Goal: Task Accomplishment & Management: Use online tool/utility

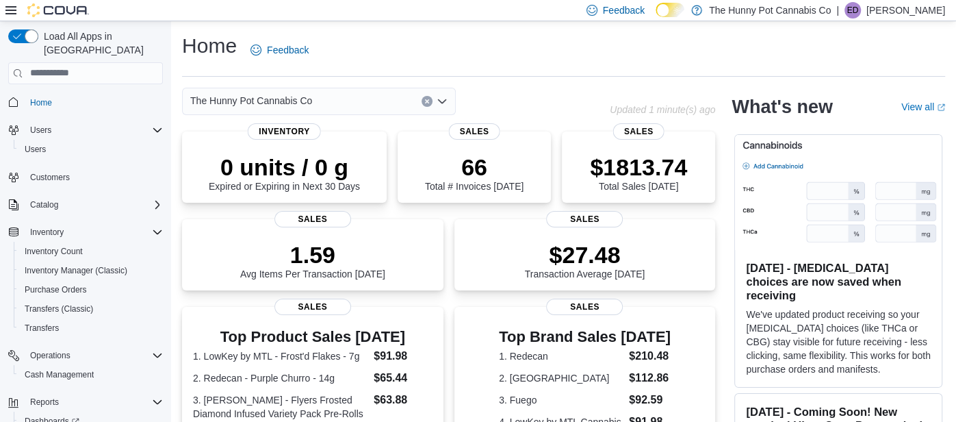
click at [166, 86] on div "Load All Apps in [GEOGRAPHIC_DATA] Home Users Users Customers Catalog Inventory…" at bounding box center [86, 246] width 166 height 444
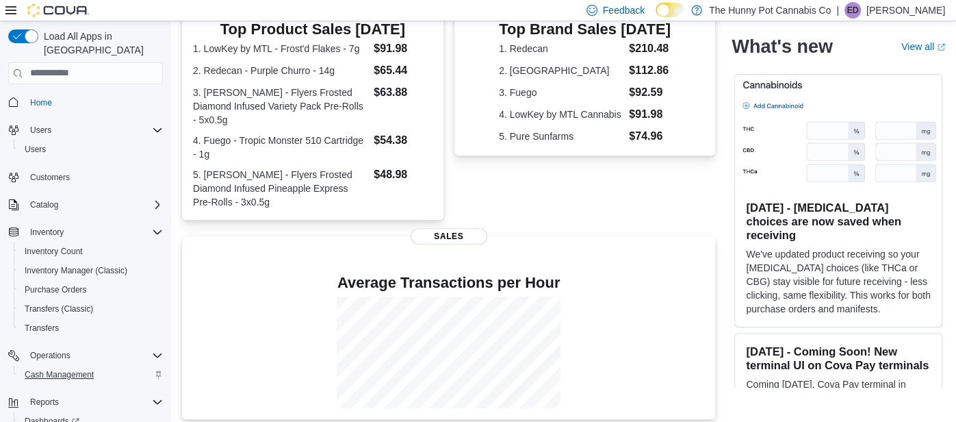
scroll to position [297, 0]
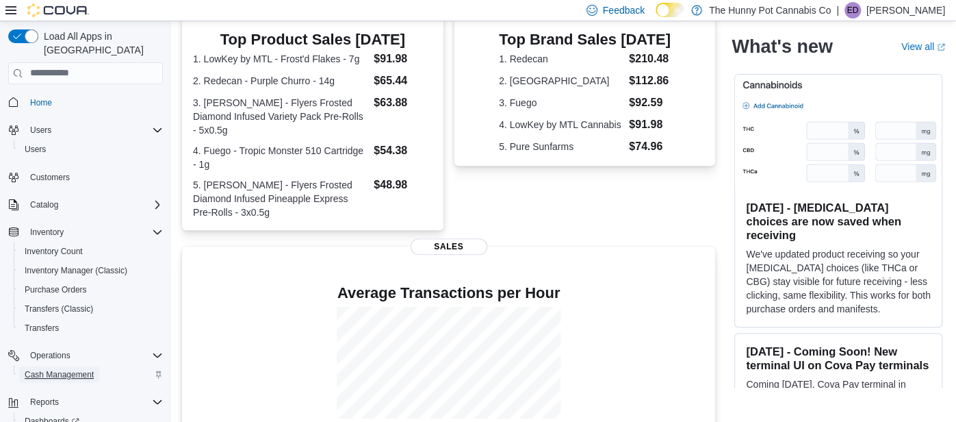
click at [37, 369] on span "Cash Management" at bounding box center [59, 374] width 69 height 11
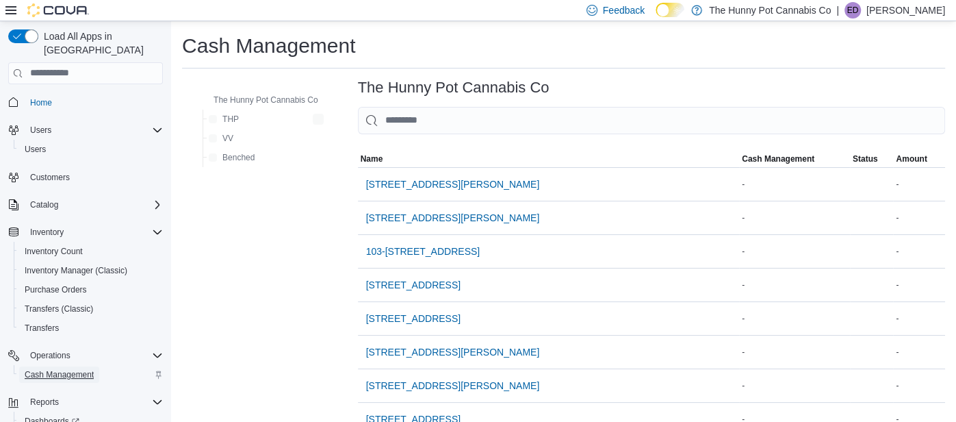
click at [37, 369] on span "Cash Management" at bounding box center [59, 374] width 69 height 11
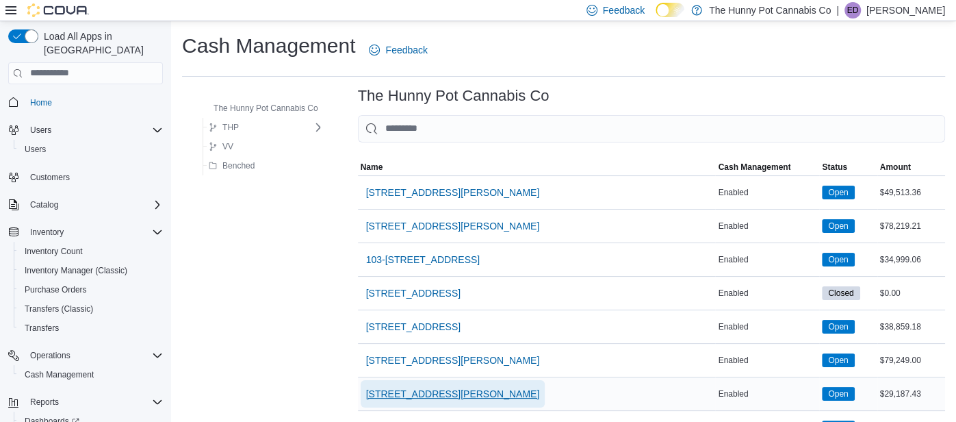
click at [387, 387] on span "[STREET_ADDRESS][PERSON_NAME]" at bounding box center [453, 394] width 174 height 14
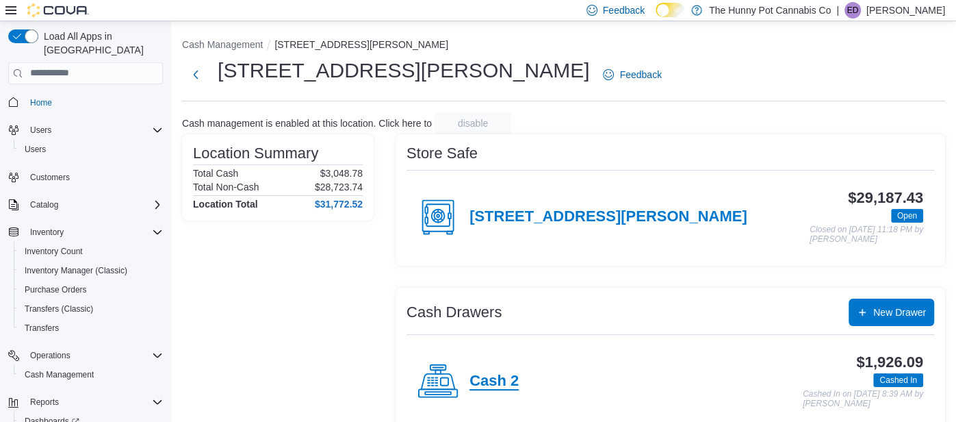
click at [506, 376] on h4 "Cash 2" at bounding box center [494, 381] width 49 height 18
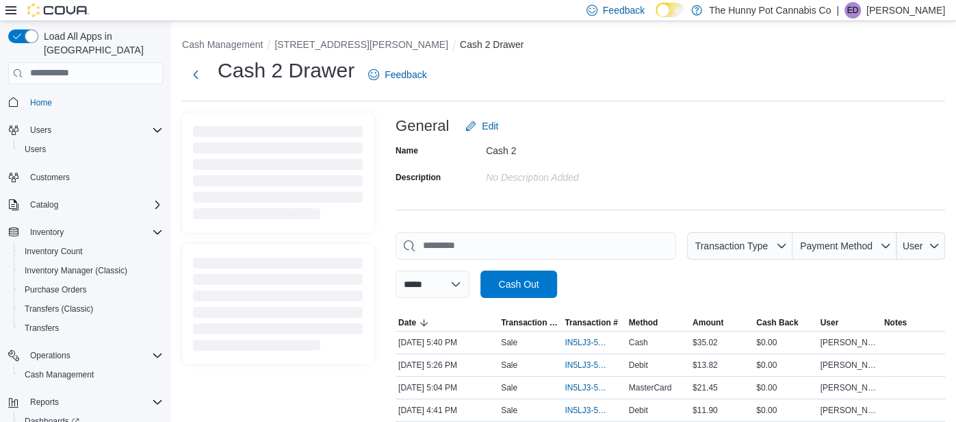
click at [604, 142] on div "Cash 2" at bounding box center [577, 148] width 183 height 16
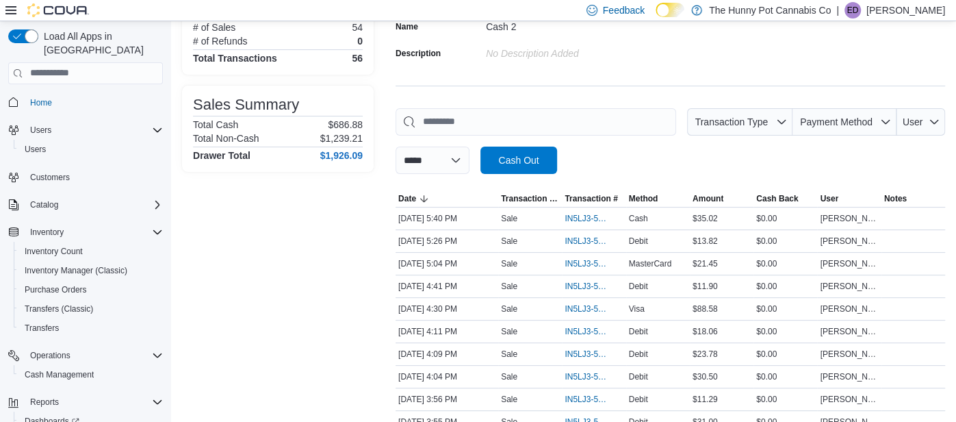
scroll to position [136, 0]
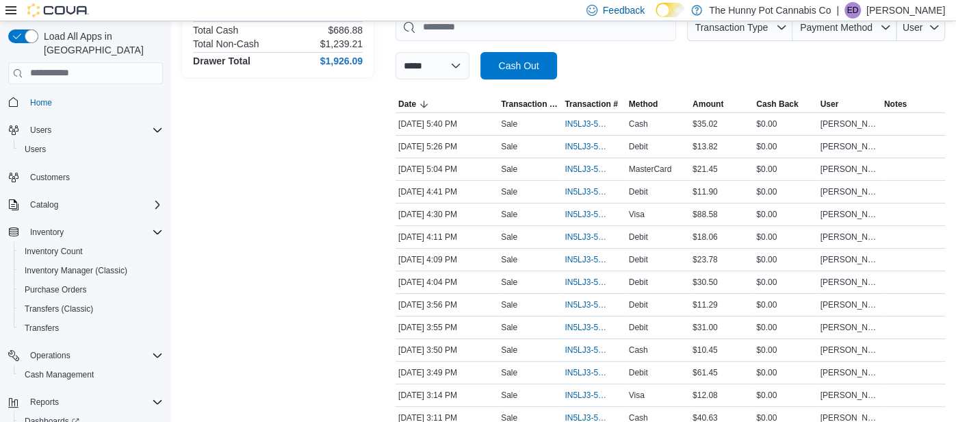
scroll to position [246, 0]
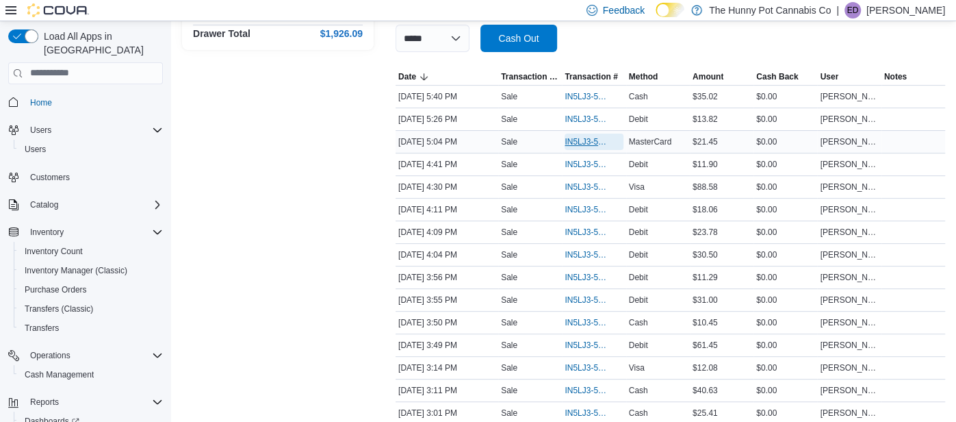
click at [578, 143] on span "IN5LJ3-5962374" at bounding box center [587, 141] width 44 height 11
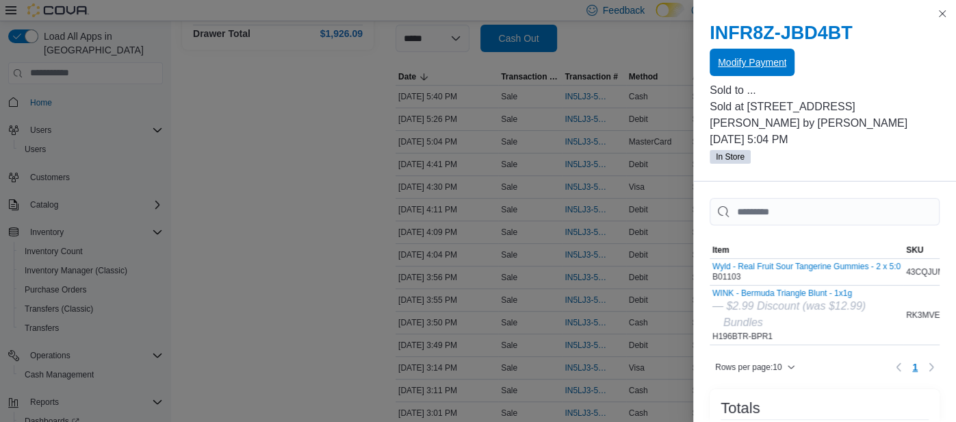
click at [745, 65] on span "Modify Payment" at bounding box center [752, 62] width 68 height 14
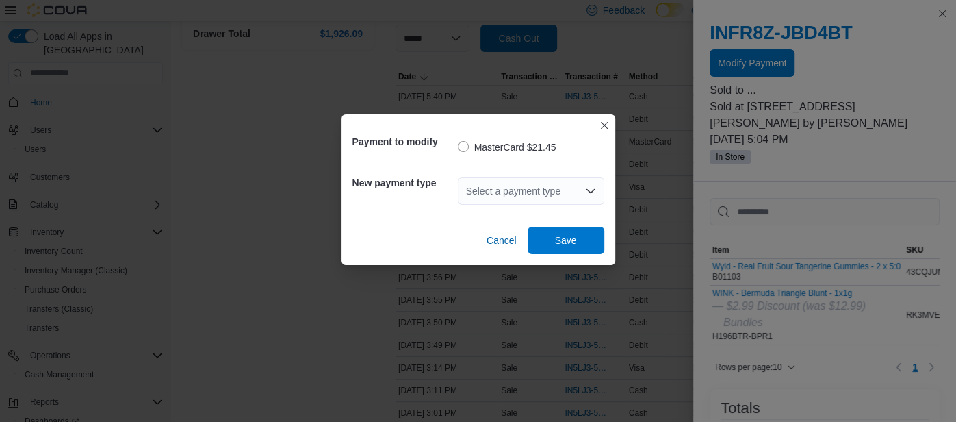
click at [559, 202] on div "Select a payment type" at bounding box center [531, 190] width 146 height 27
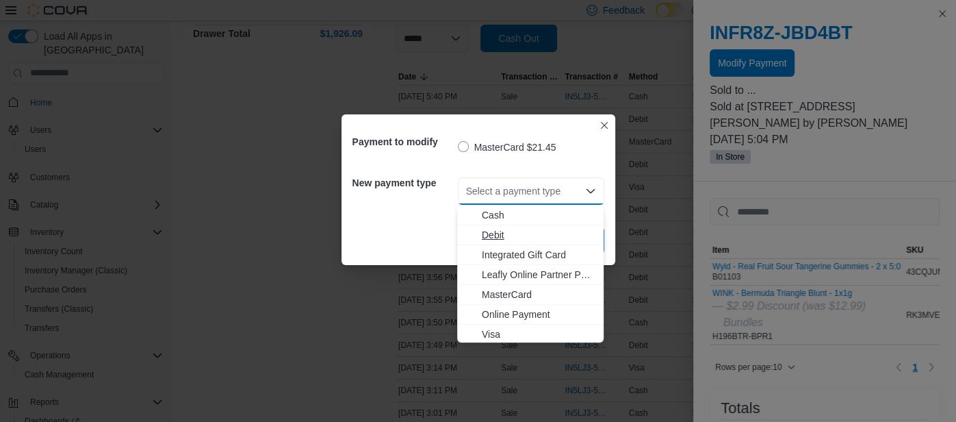
click at [526, 235] on span "Debit" at bounding box center [539, 235] width 114 height 14
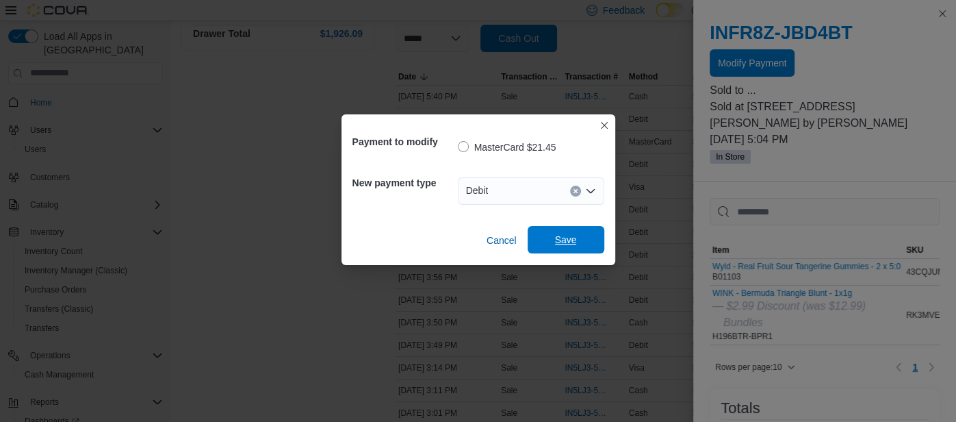
click at [567, 234] on span "Save" at bounding box center [566, 240] width 22 height 14
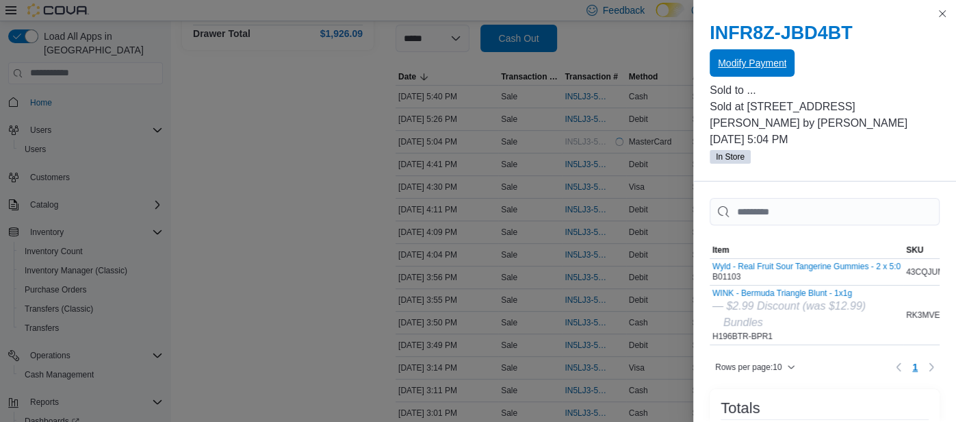
scroll to position [0, 0]
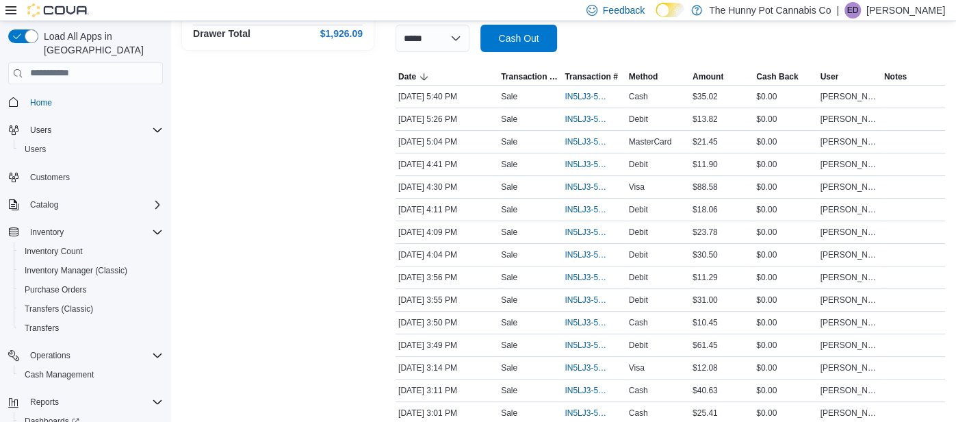
click at [582, 272] on span "IN5LJ3-5961707" at bounding box center [587, 277] width 44 height 11
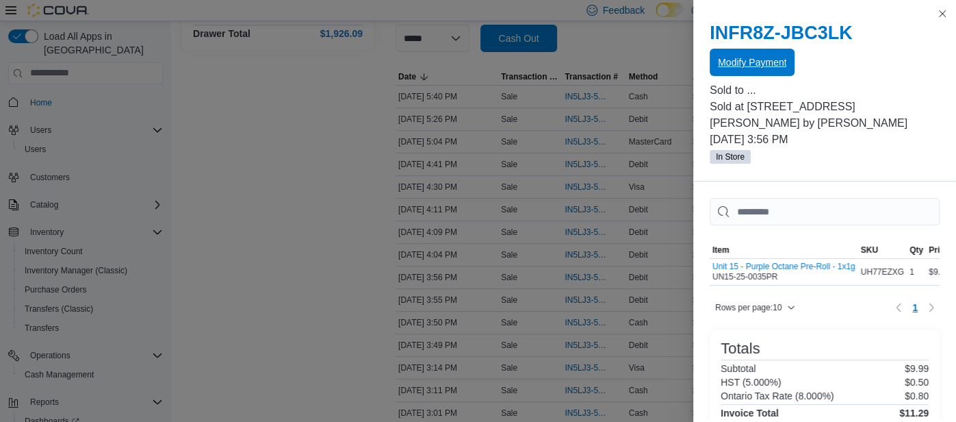
click at [778, 64] on span "Modify Payment" at bounding box center [752, 62] width 68 height 14
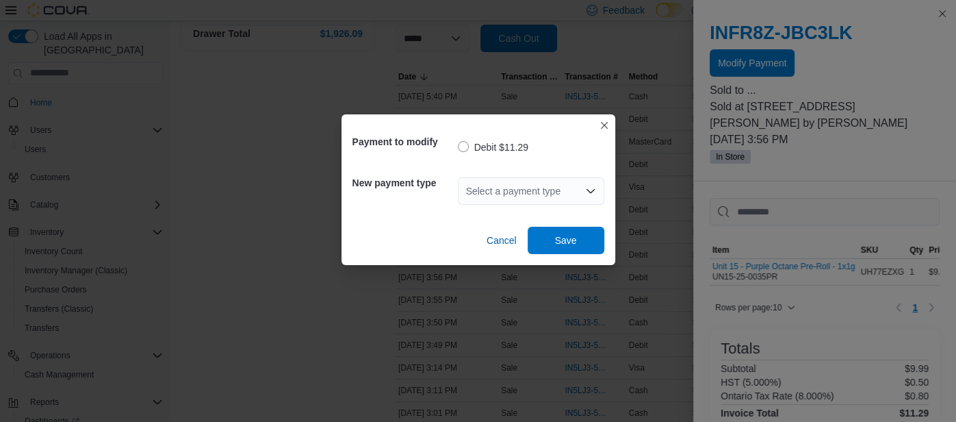
click at [493, 192] on div "Select a payment type" at bounding box center [531, 190] width 146 height 27
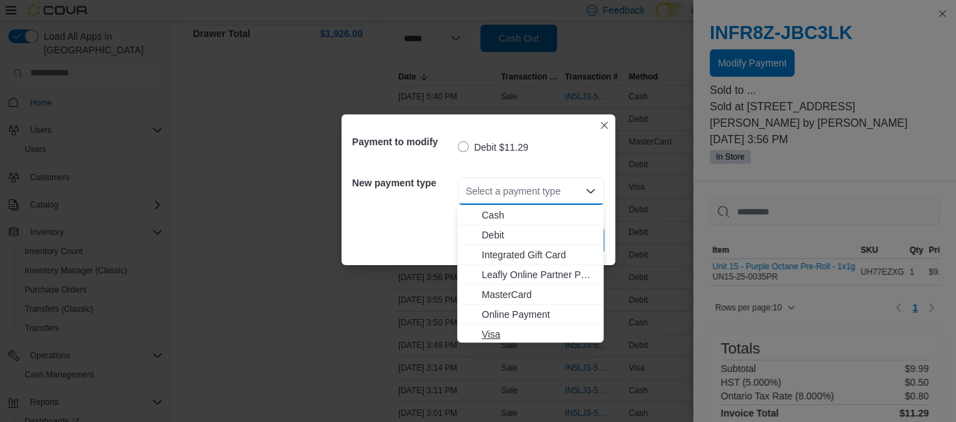
click at [487, 331] on span "Visa" at bounding box center [539, 334] width 114 height 14
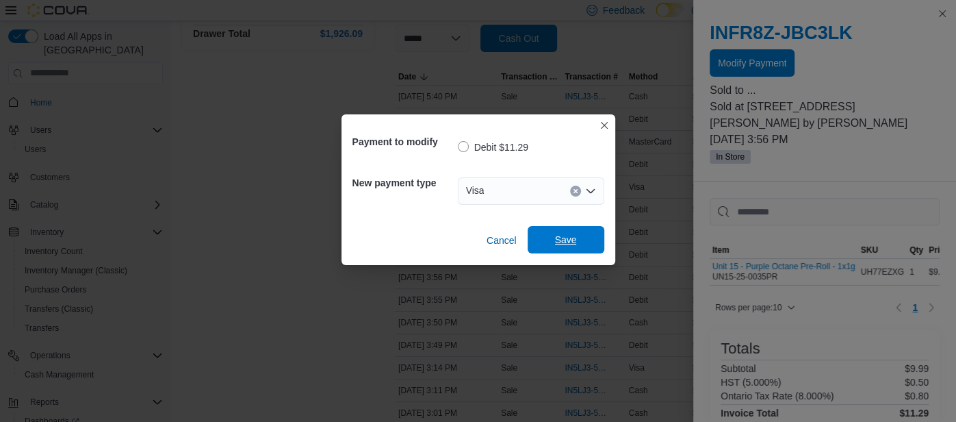
click at [552, 244] on span "Save" at bounding box center [566, 239] width 60 height 27
